Goal: Information Seeking & Learning: Learn about a topic

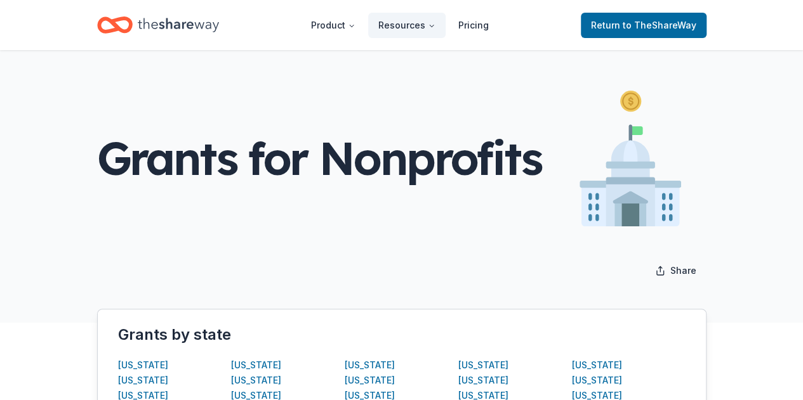
click at [175, 30] on icon "Home" at bounding box center [178, 25] width 81 height 26
click at [197, 25] on icon "Home" at bounding box center [178, 25] width 81 height 26
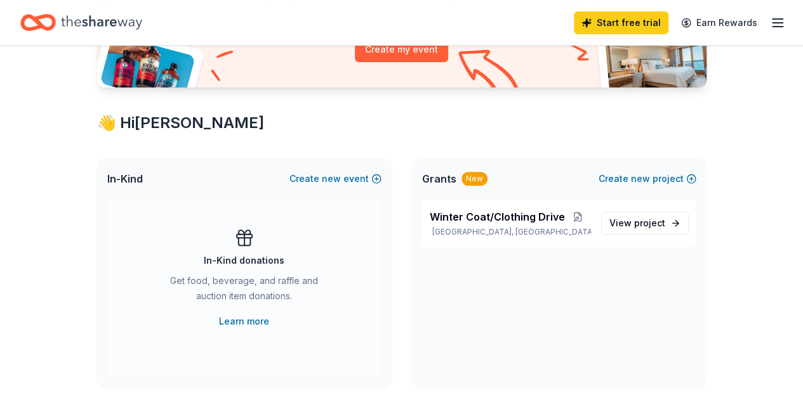
scroll to position [126, 0]
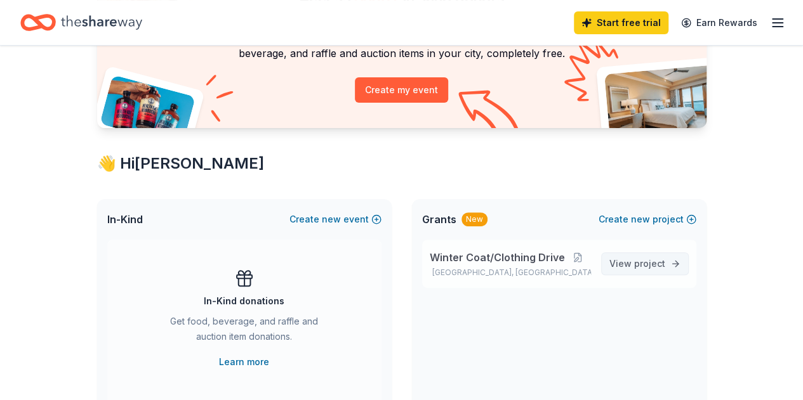
click at [634, 268] on span "View project" at bounding box center [637, 263] width 56 height 15
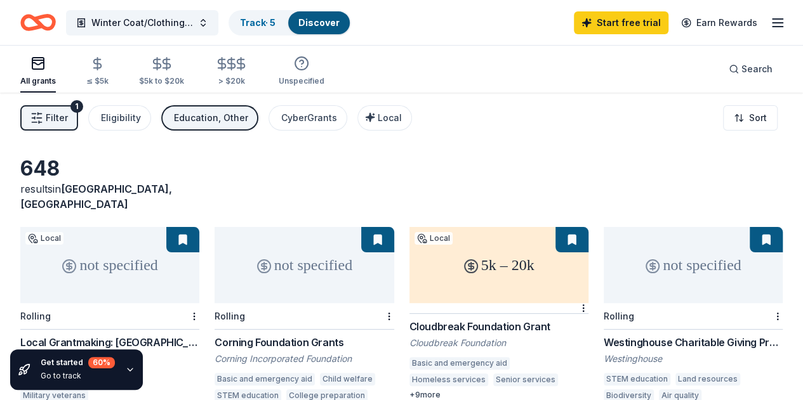
scroll to position [126, 0]
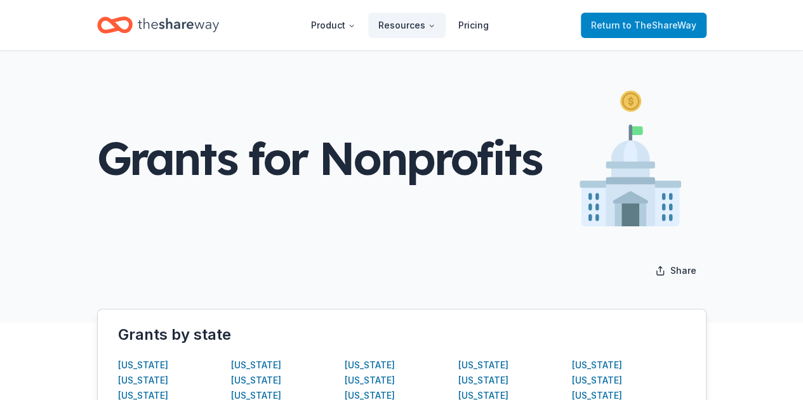
click at [623, 33] on link "Return to TheShareWay" at bounding box center [644, 25] width 126 height 25
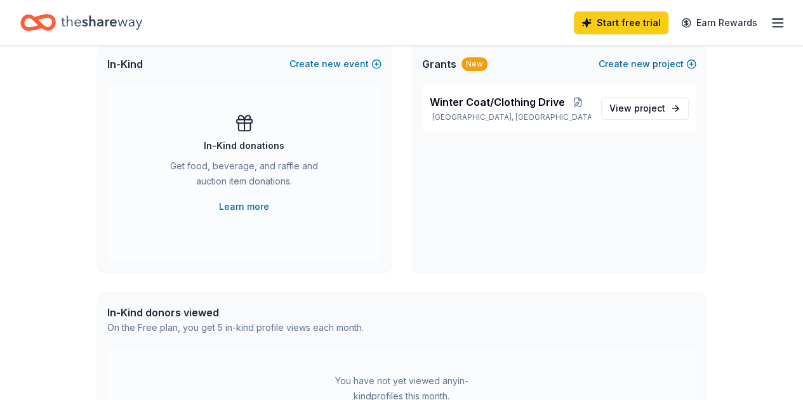
scroll to position [288, 0]
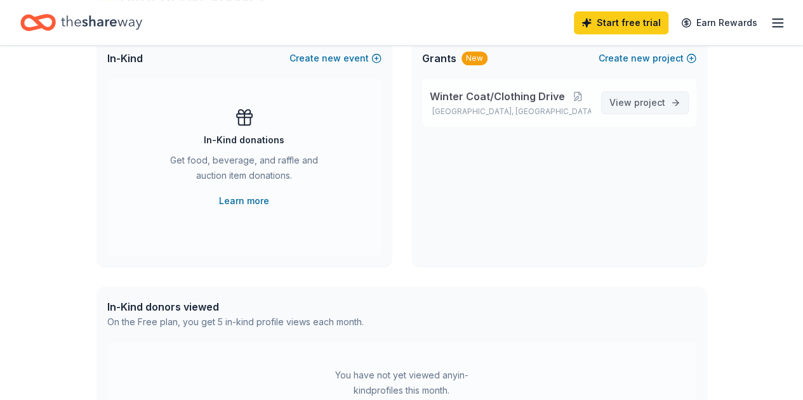
click at [630, 106] on span "View project" at bounding box center [637, 102] width 56 height 15
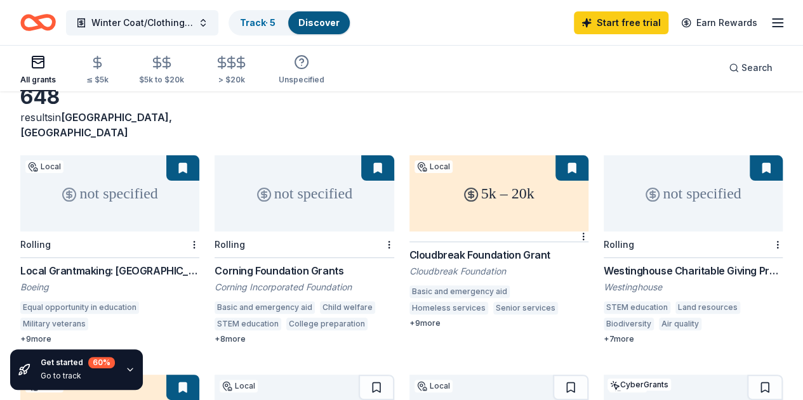
scroll to position [72, 0]
